Goal: Task Accomplishment & Management: Manage account settings

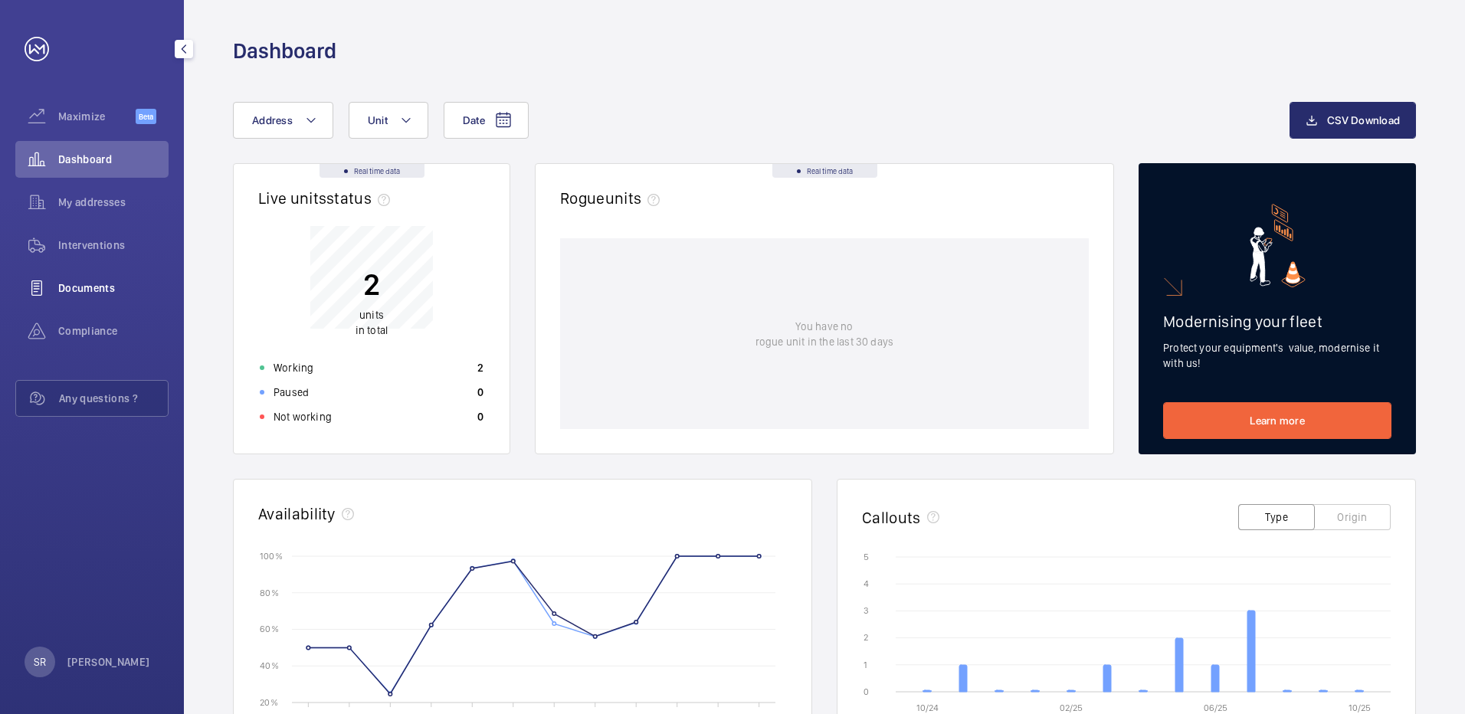
click at [81, 279] on div "Documents" at bounding box center [91, 288] width 153 height 37
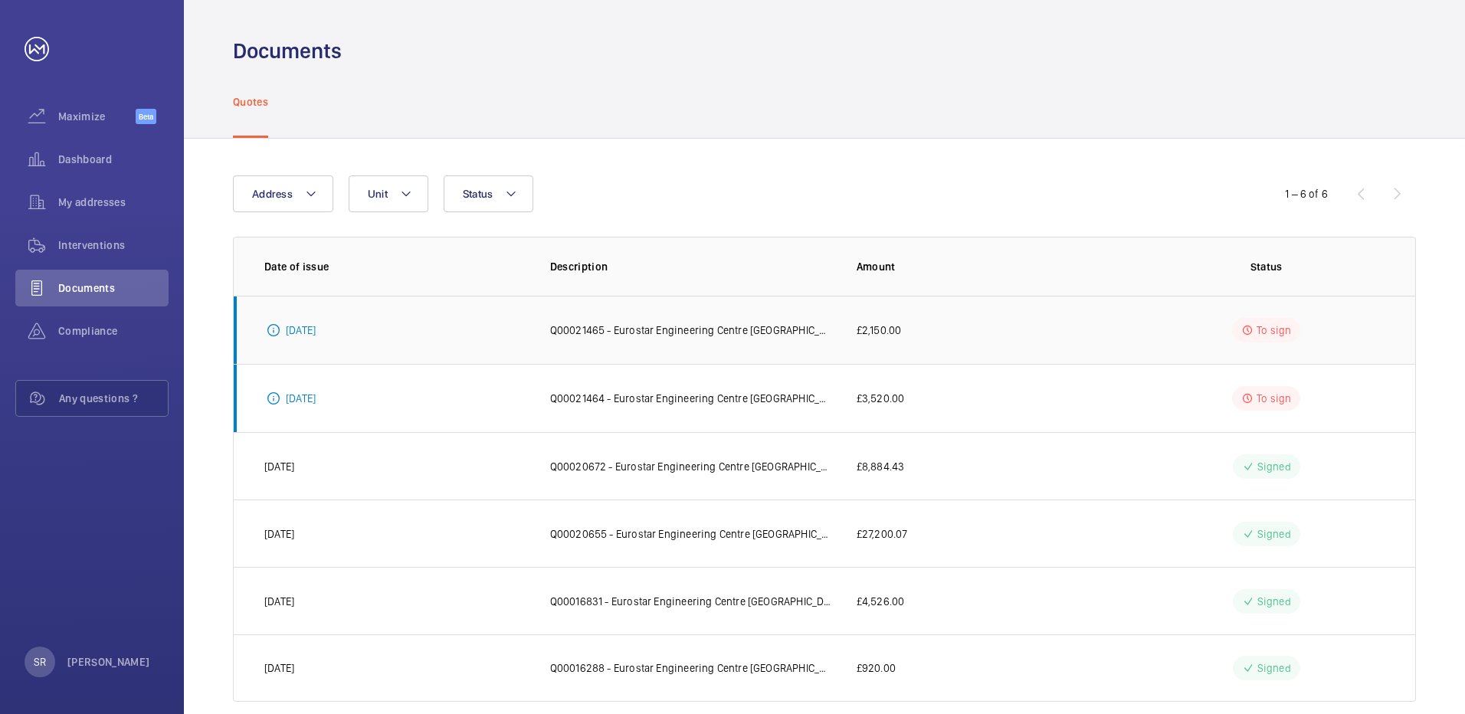
click at [1250, 328] on mat-icon at bounding box center [1247, 330] width 12 height 18
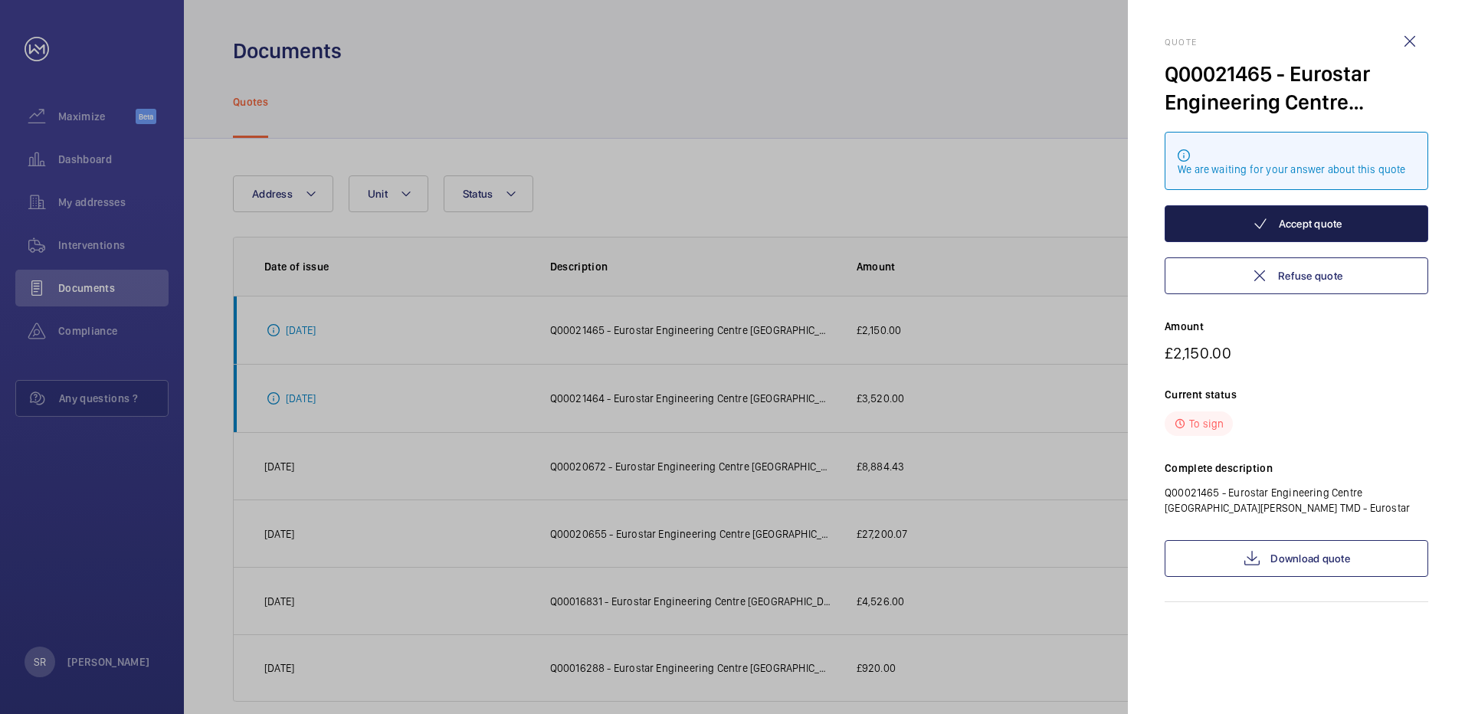
click at [1278, 227] on button "Accept quote" at bounding box center [1297, 223] width 264 height 37
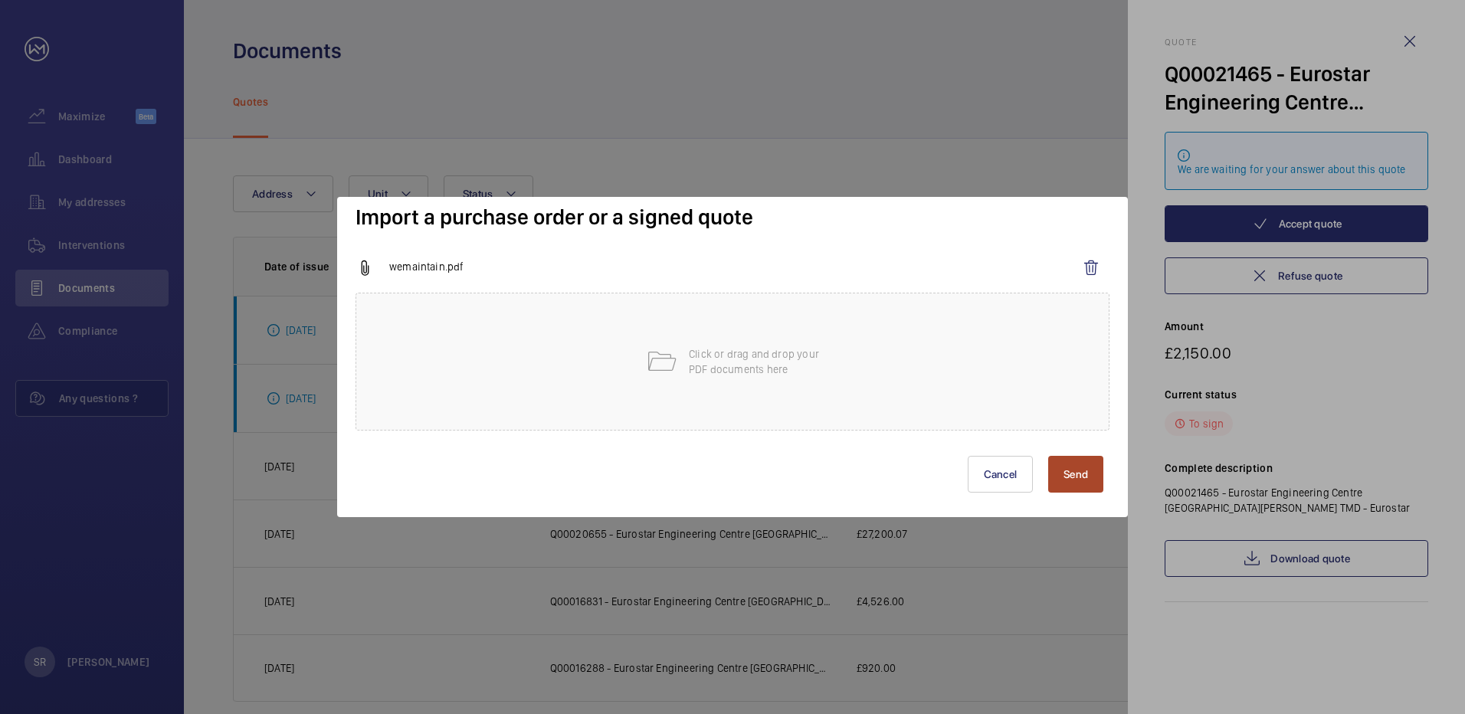
click at [1066, 475] on button "Send" at bounding box center [1075, 474] width 55 height 37
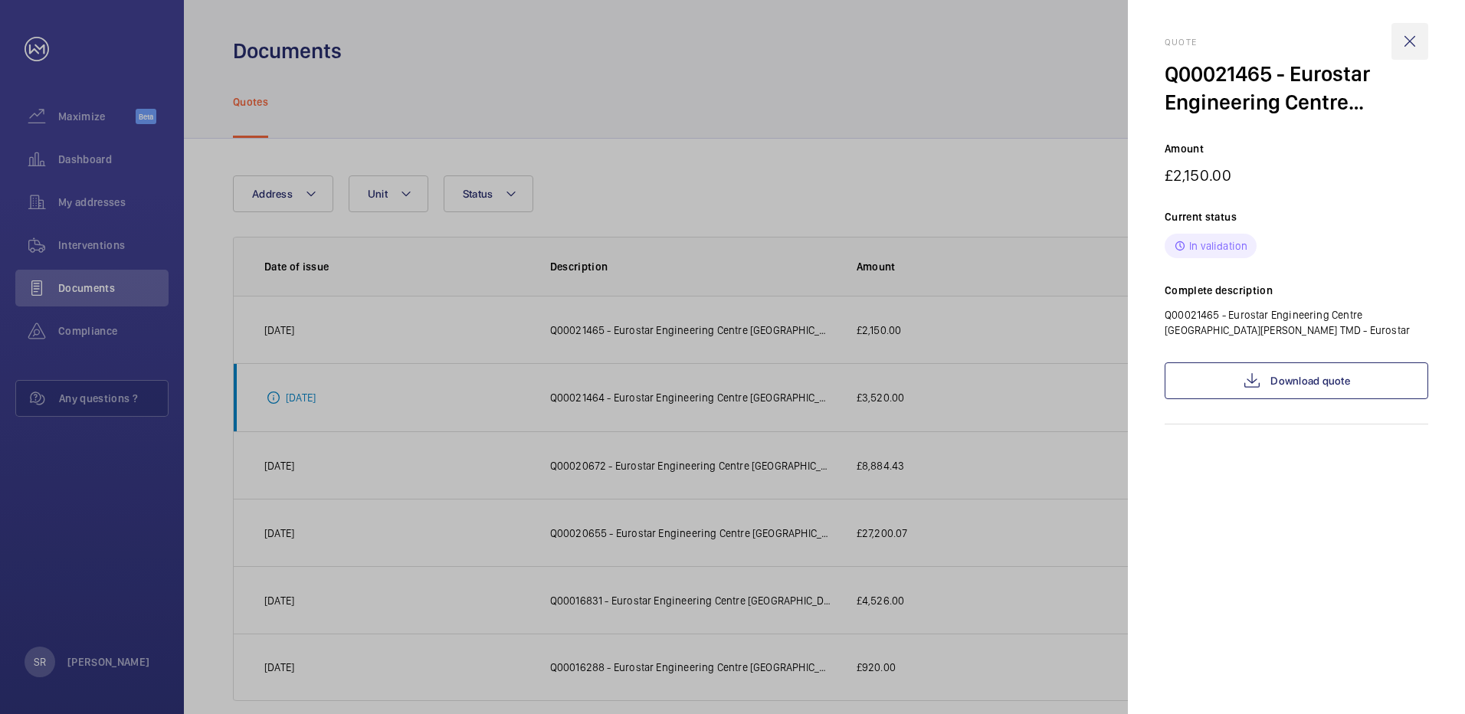
click at [1407, 37] on wm-front-icon-button at bounding box center [1409, 41] width 37 height 37
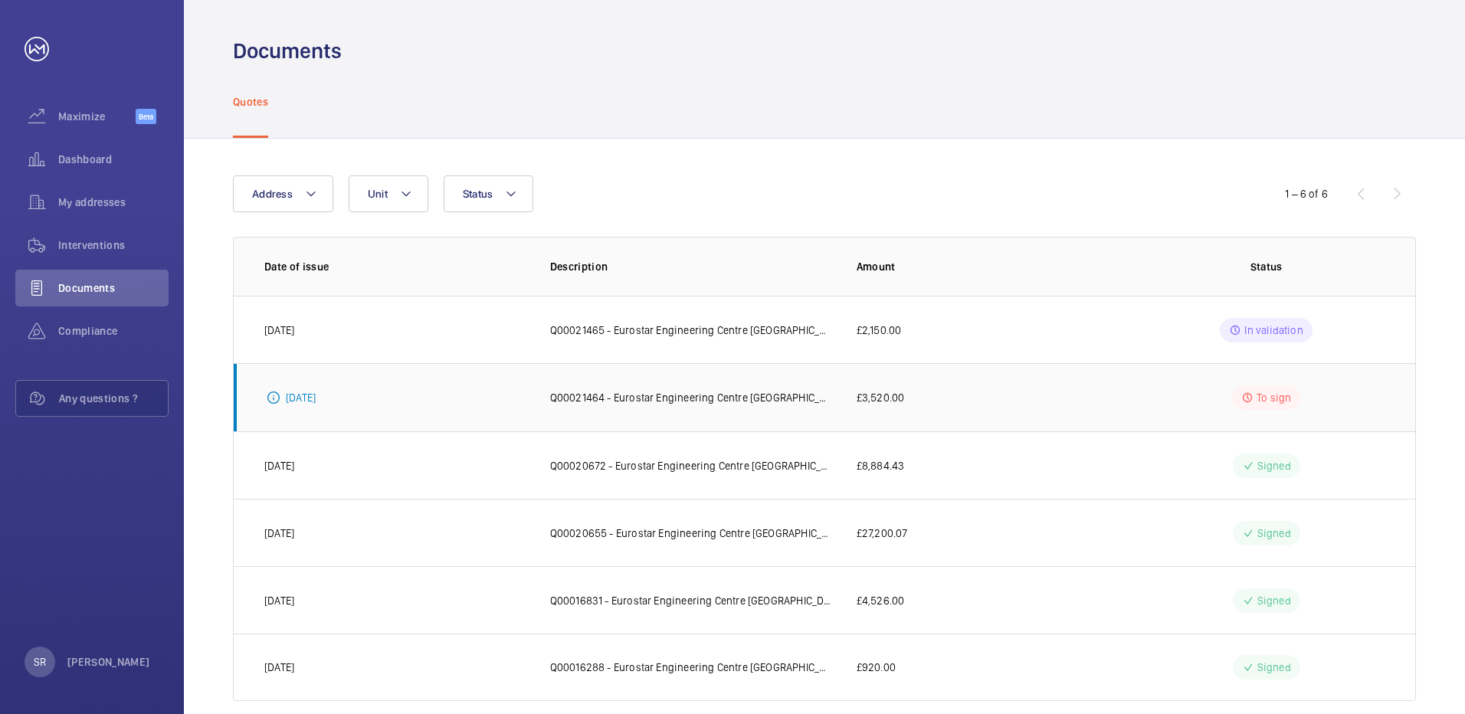
click at [1253, 398] on mat-icon at bounding box center [1247, 397] width 12 height 18
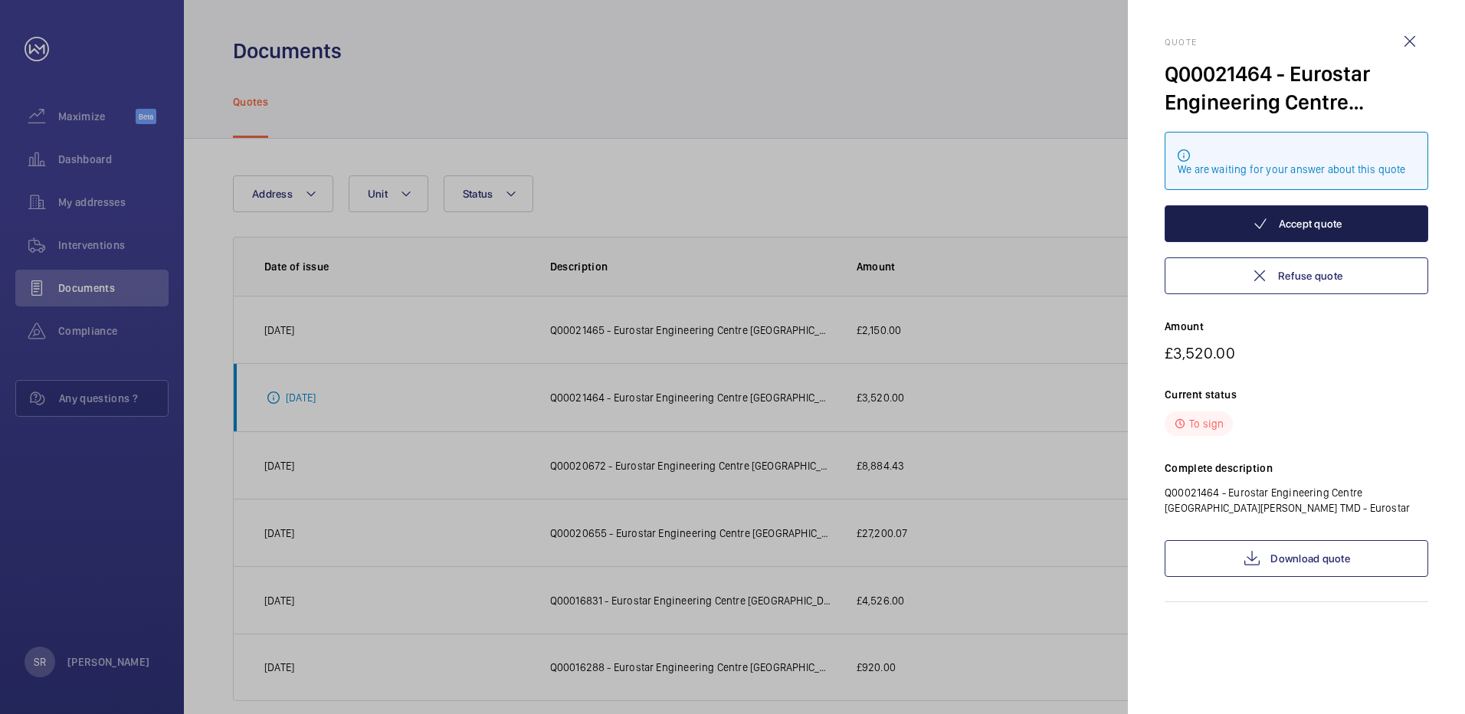
click at [1326, 229] on button "Accept quote" at bounding box center [1297, 223] width 264 height 37
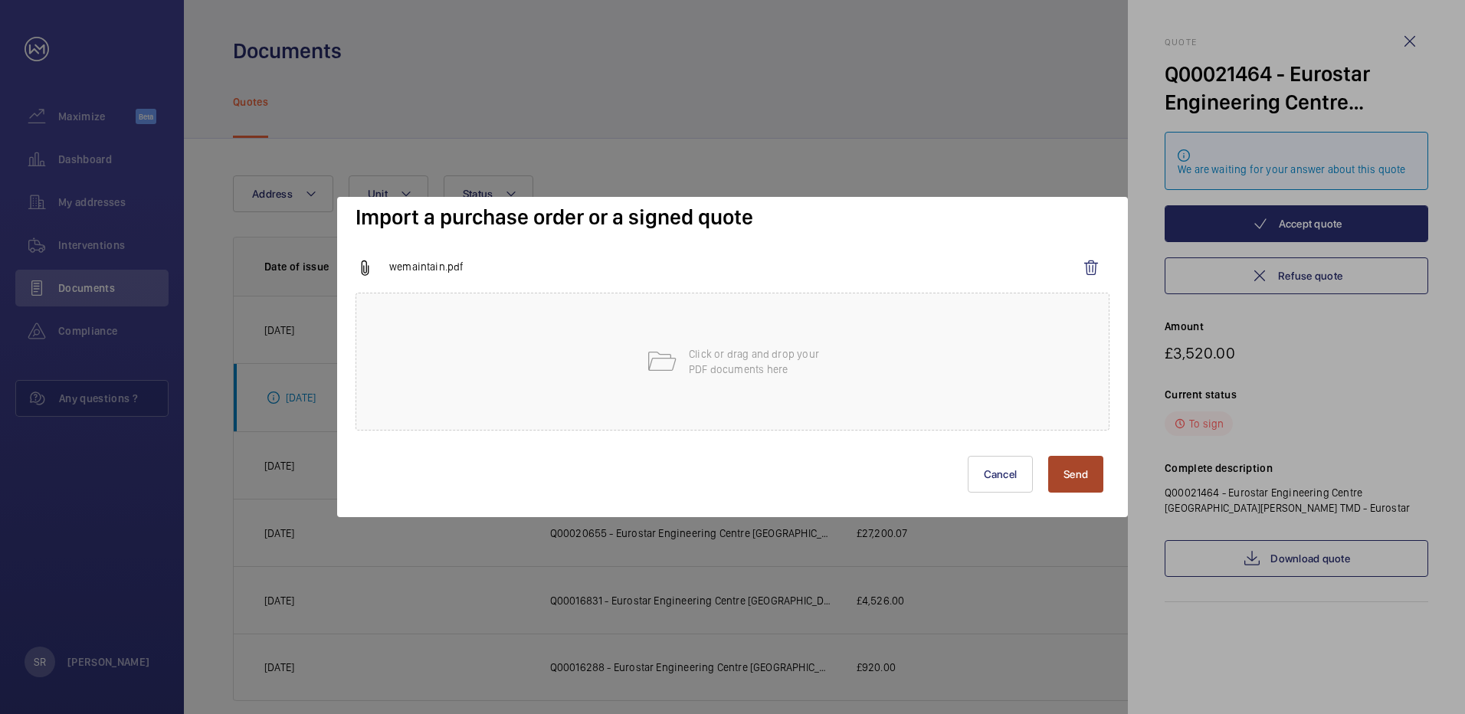
click at [1075, 471] on button "Send" at bounding box center [1075, 474] width 55 height 37
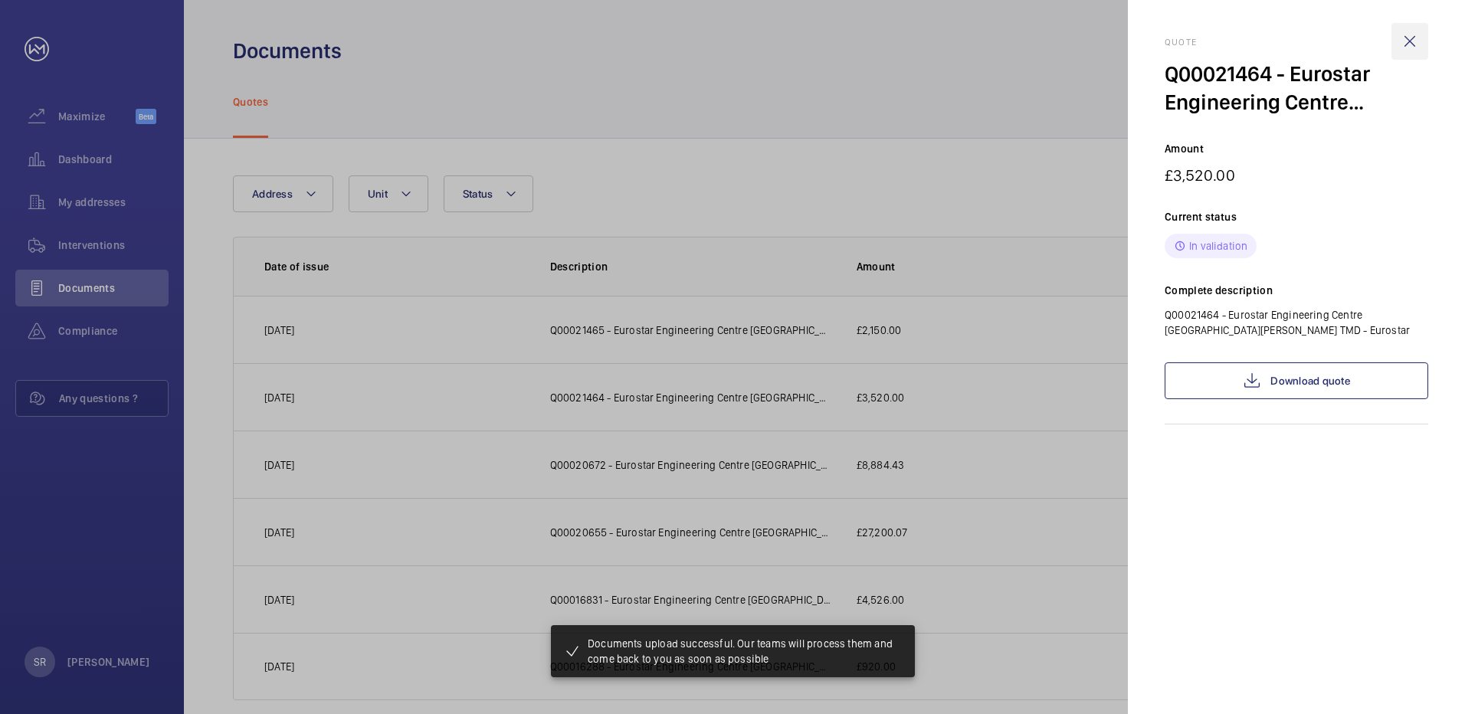
click at [1410, 36] on wm-front-icon-button at bounding box center [1409, 41] width 37 height 37
